Goal: Information Seeking & Learning: Understand process/instructions

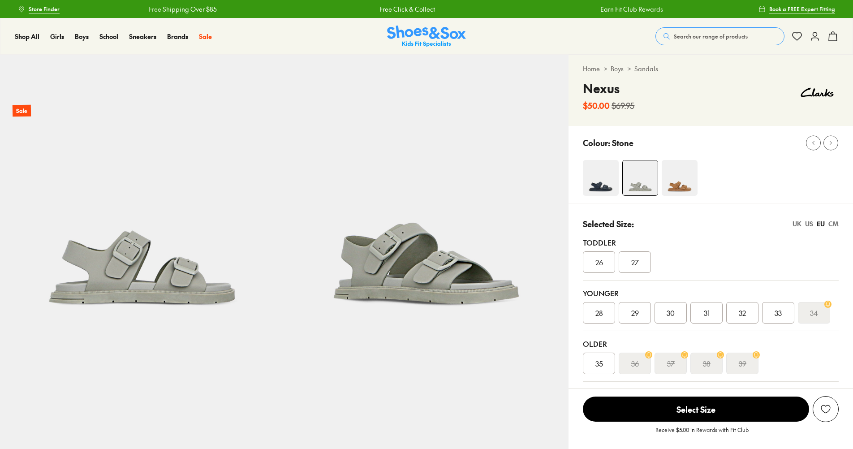
select select "*"
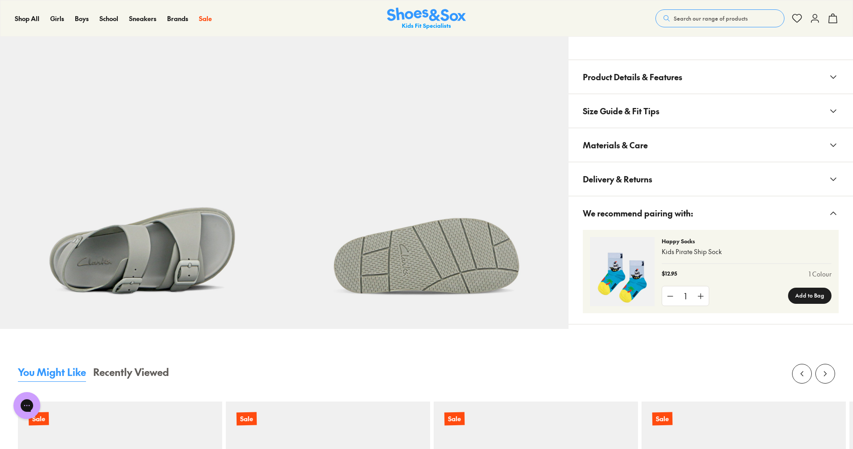
scroll to position [358, 0]
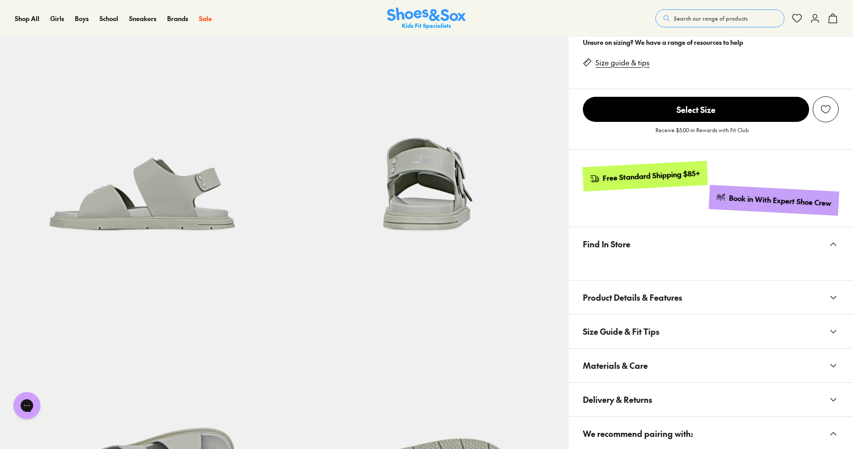
click at [686, 301] on button "Product Details & Features" at bounding box center [710, 297] width 284 height 34
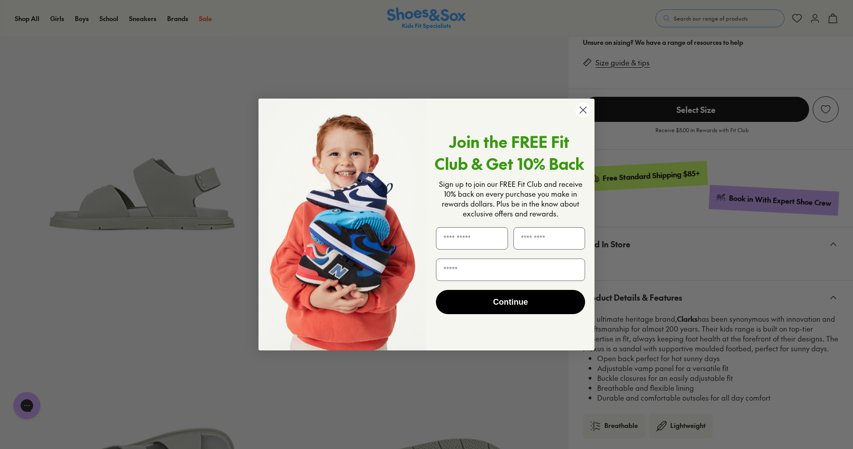
click at [720, 342] on div "Close dialog Join the FREE Fit Club & Get 10% Back Sign up to join our FREE Fit…" at bounding box center [426, 224] width 853 height 449
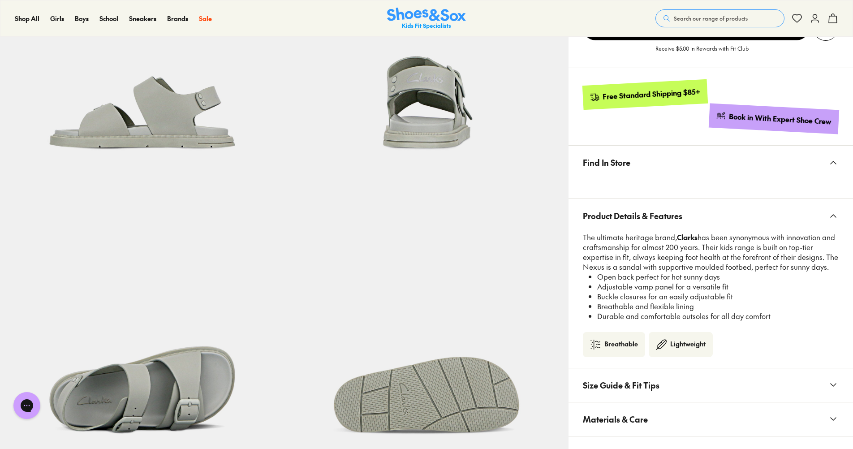
scroll to position [537, 0]
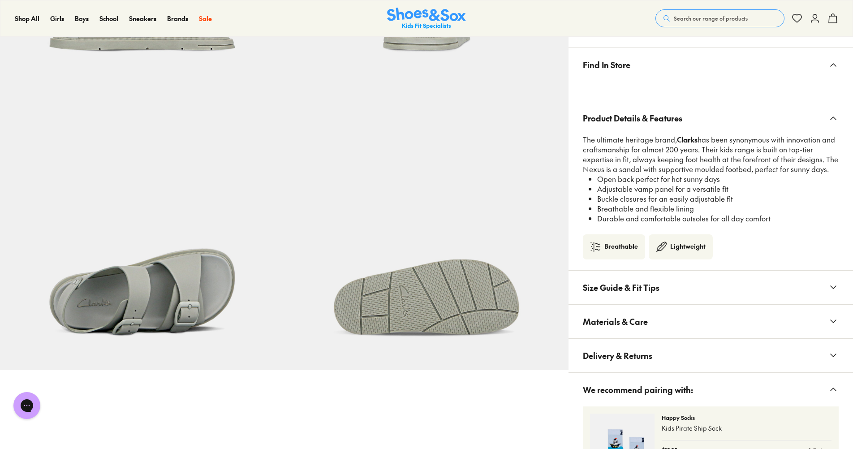
click at [623, 322] on span "Materials & Care" at bounding box center [615, 321] width 65 height 26
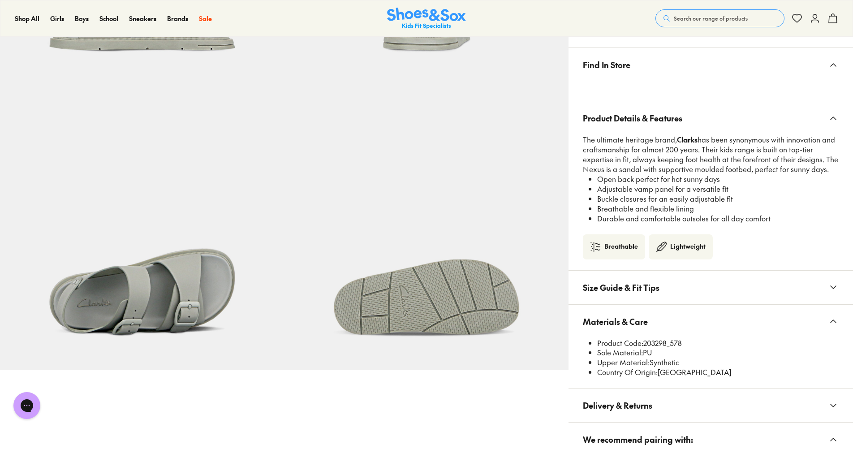
click at [618, 314] on span "Materials & Care" at bounding box center [615, 321] width 65 height 26
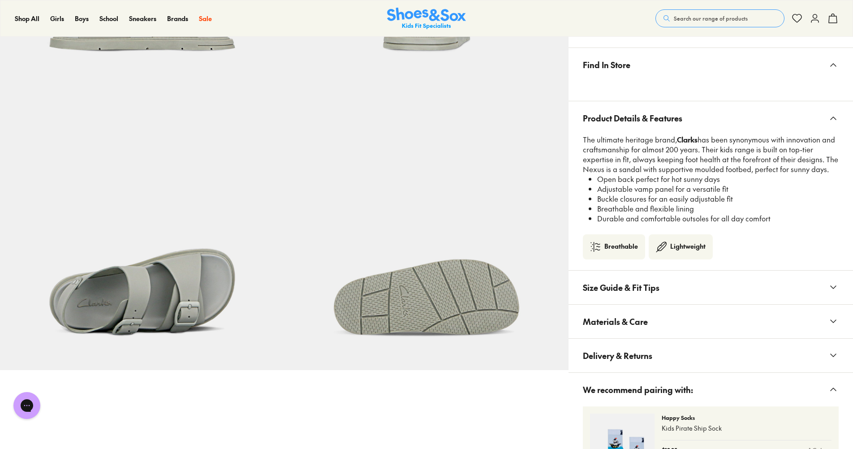
click at [628, 293] on span "Size Guide & Fit Tips" at bounding box center [621, 287] width 77 height 26
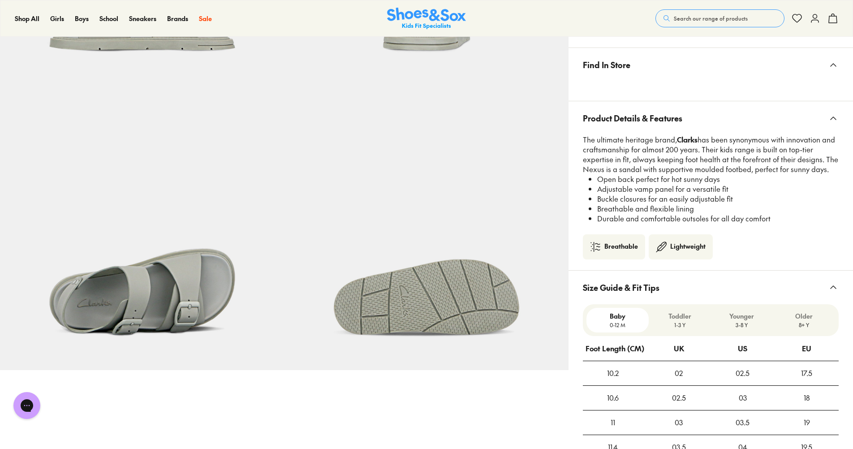
click at [642, 291] on span "Size Guide & Fit Tips" at bounding box center [621, 287] width 77 height 26
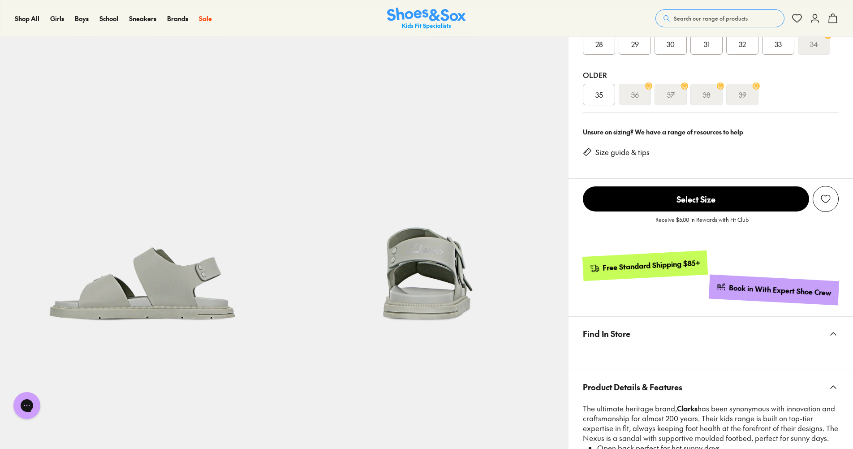
scroll to position [0, 0]
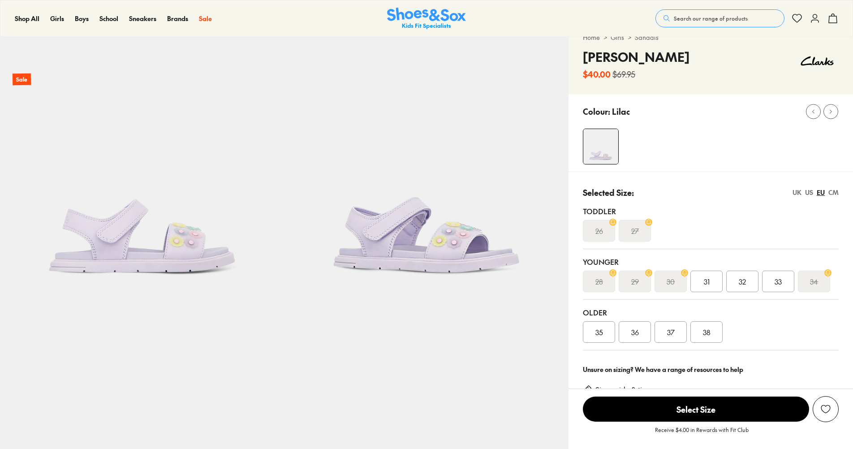
select select "*"
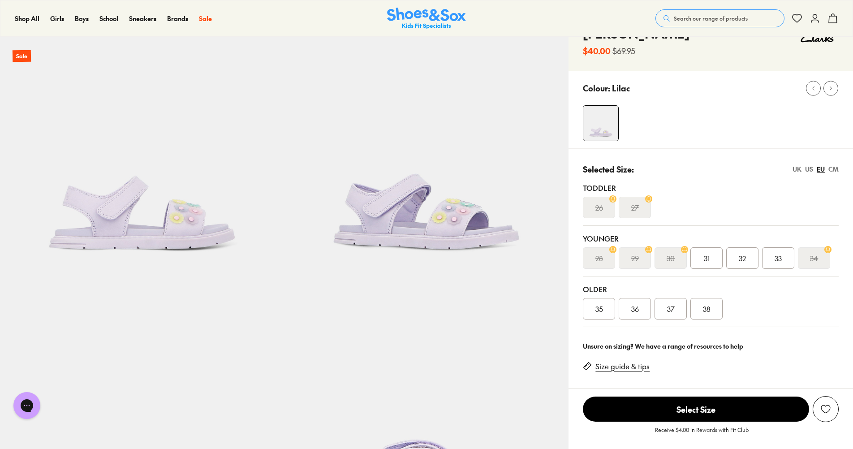
scroll to position [179, 0]
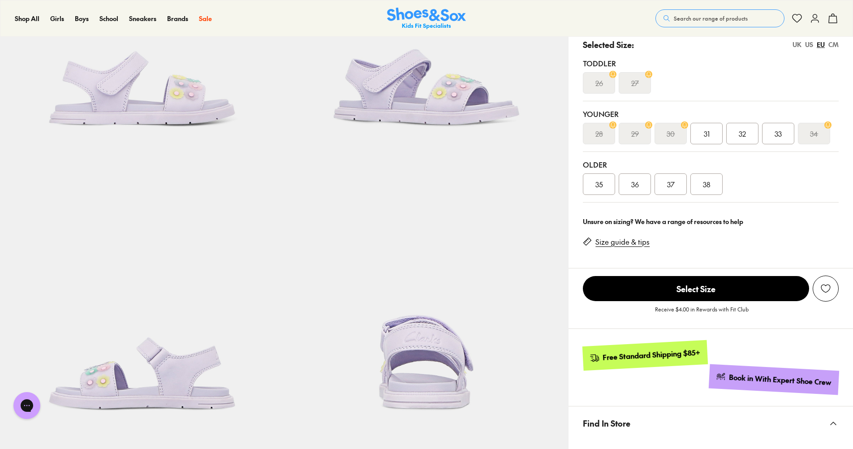
click at [627, 240] on link "Size guide & tips" at bounding box center [622, 242] width 54 height 10
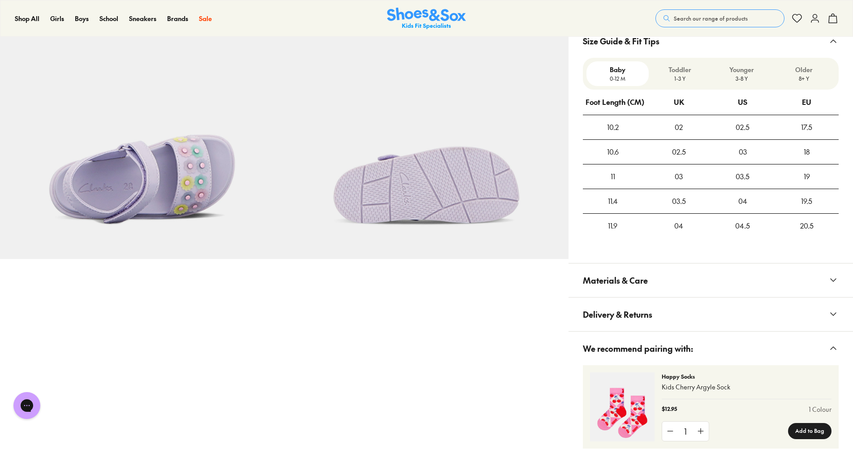
scroll to position [673, 0]
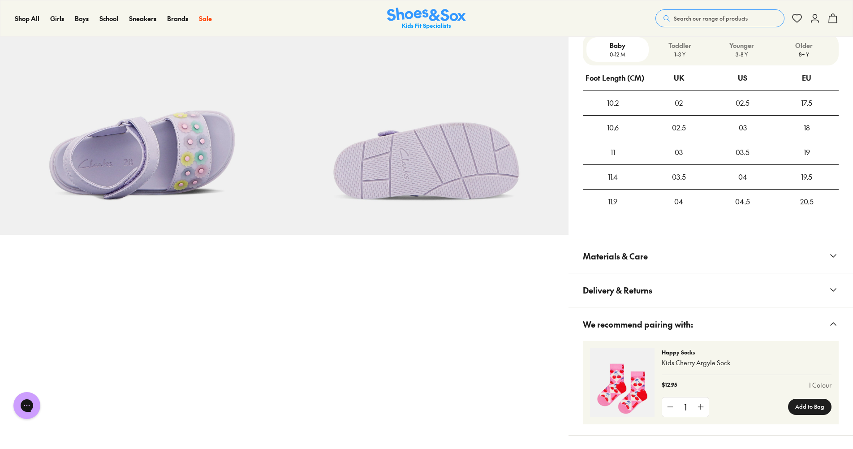
click at [741, 54] on p "3-8 Y" at bounding box center [741, 54] width 55 height 8
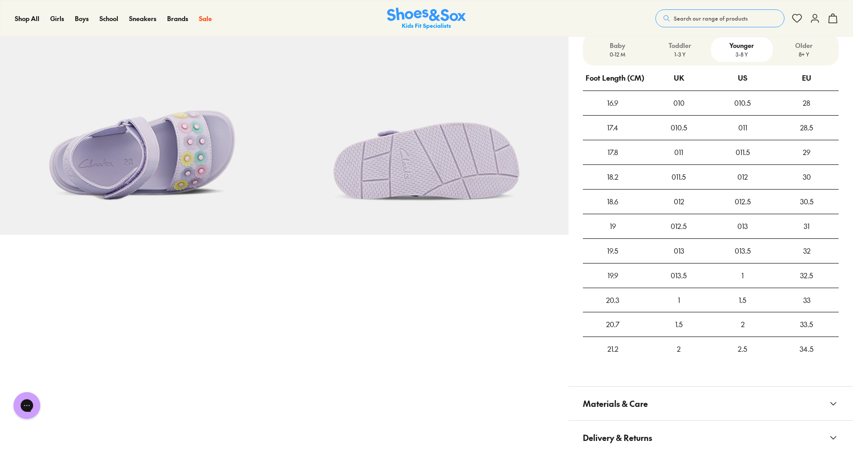
click at [809, 254] on div "32" at bounding box center [806, 251] width 64 height 24
